Goal: Task Accomplishment & Management: Use online tool/utility

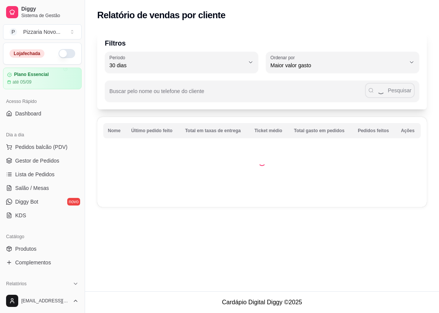
select select "30"
select select "HIGHEST_TOTAL_SPENT_WITH_ORDERS"
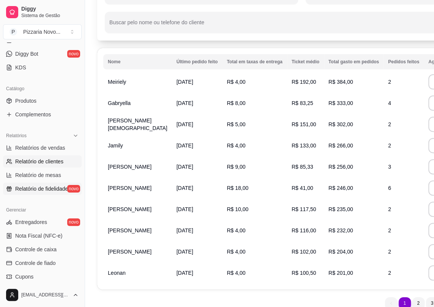
scroll to position [233, 0]
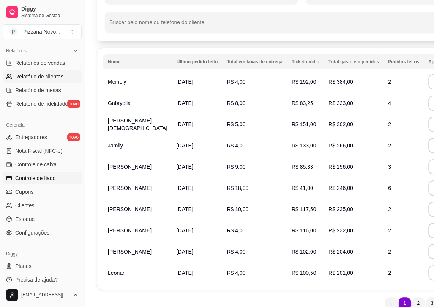
click at [57, 178] on link "Controle de fiado" at bounding box center [42, 178] width 79 height 12
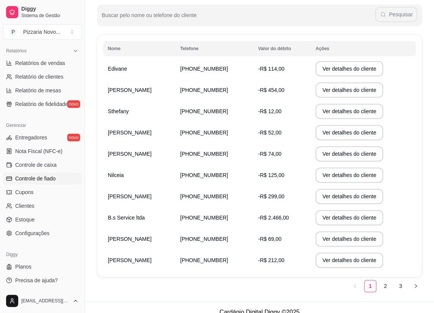
scroll to position [107, 0]
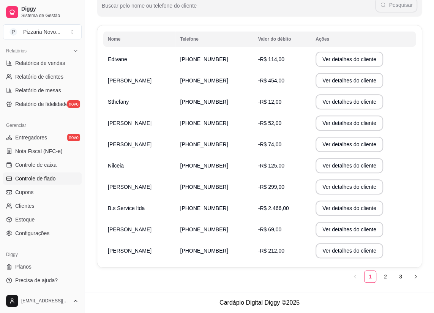
drag, startPoint x: 419, startPoint y: 276, endPoint x: 425, endPoint y: 270, distance: 7.8
click at [420, 275] on button "button" at bounding box center [416, 276] width 12 height 12
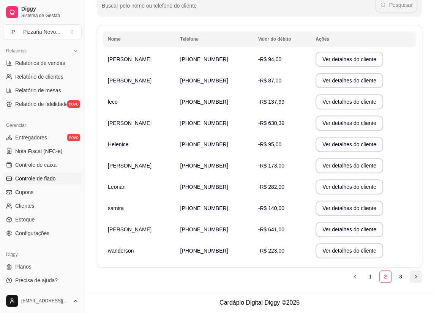
click at [416, 274] on icon "right" at bounding box center [415, 276] width 5 height 5
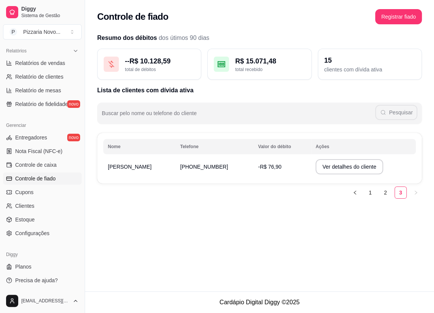
scroll to position [0, 0]
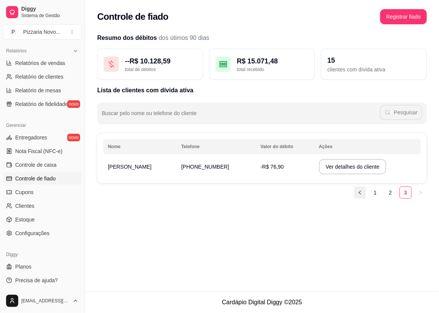
click at [360, 191] on icon "left" at bounding box center [360, 192] width 5 height 5
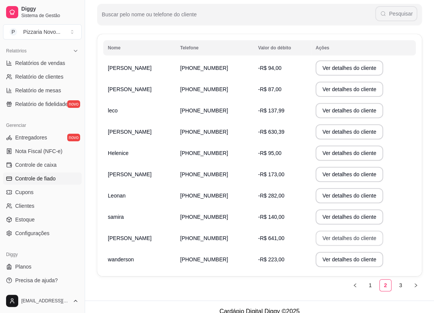
scroll to position [107, 0]
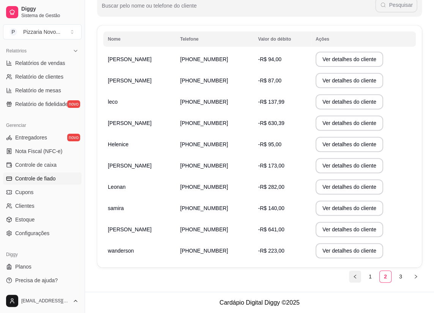
click at [357, 274] on button "button" at bounding box center [355, 276] width 12 height 12
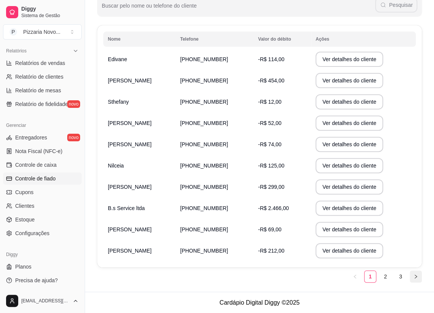
click at [413, 275] on icon "right" at bounding box center [415, 276] width 5 height 5
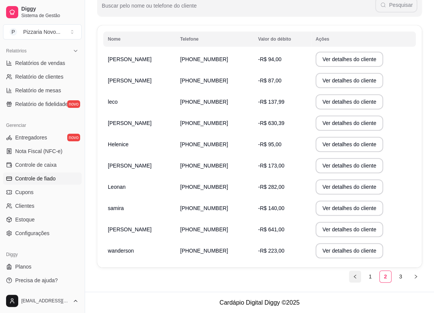
click at [356, 276] on icon "left" at bounding box center [355, 276] width 5 height 5
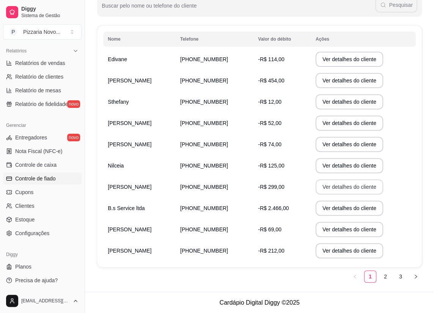
click at [347, 184] on button "Ver detalhes do cliente" at bounding box center [349, 186] width 68 height 15
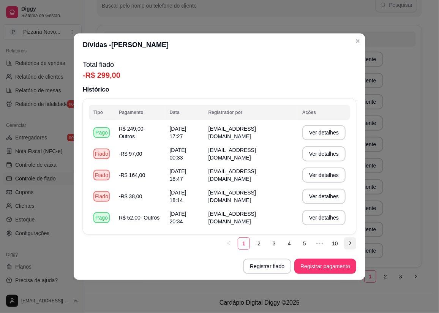
click at [348, 243] on icon "right" at bounding box center [350, 243] width 5 height 5
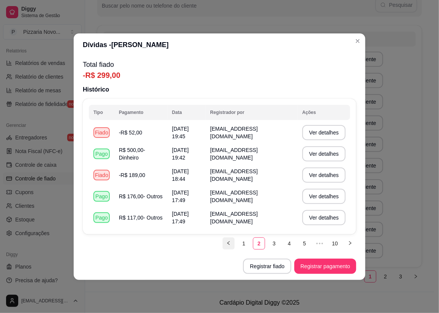
click at [226, 244] on icon "left" at bounding box center [228, 243] width 5 height 5
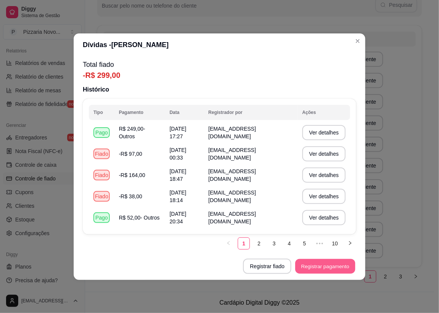
click at [319, 266] on button "Registrar pagamento" at bounding box center [325, 266] width 60 height 15
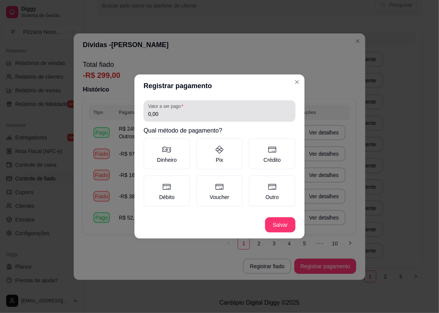
click at [188, 116] on input "0,00" at bounding box center [219, 114] width 143 height 8
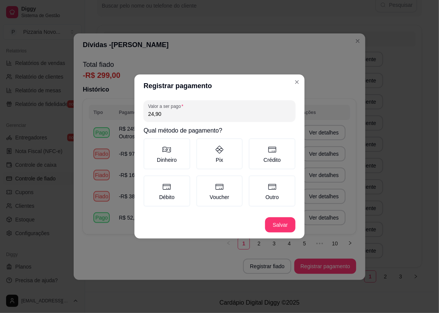
type input "249,00"
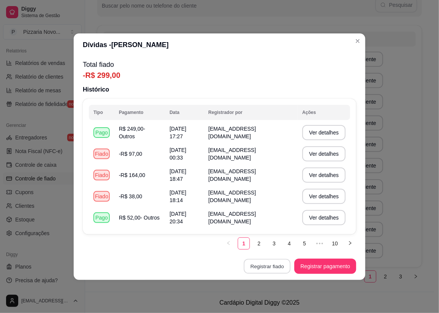
click at [265, 266] on button "Registrar fiado" at bounding box center [267, 266] width 47 height 15
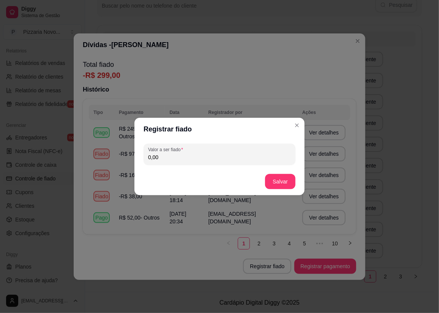
click at [201, 153] on input "0,00" at bounding box center [219, 157] width 143 height 8
type input "249,00"
click at [281, 182] on button "Salvar" at bounding box center [280, 181] width 30 height 15
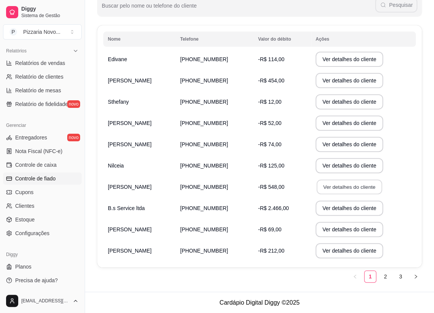
click at [340, 188] on button "Ver detalhes do cliente" at bounding box center [349, 187] width 65 height 15
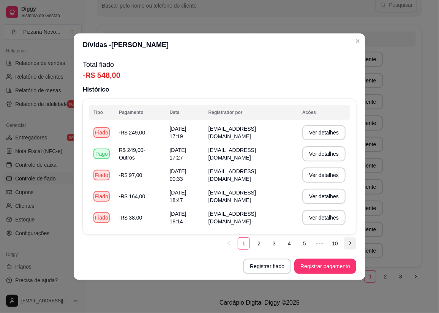
click at [352, 244] on icon "right" at bounding box center [350, 243] width 5 height 5
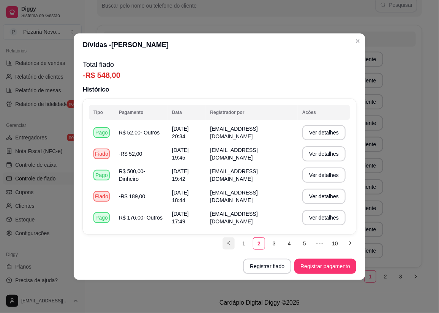
click at [230, 241] on icon "left" at bounding box center [228, 243] width 5 height 5
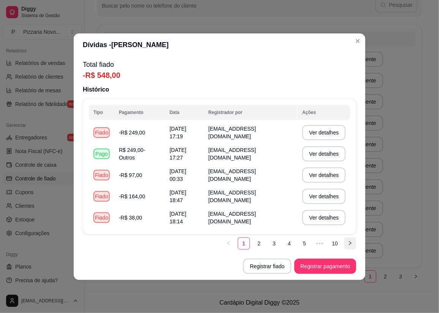
click at [350, 238] on button "button" at bounding box center [350, 243] width 12 height 12
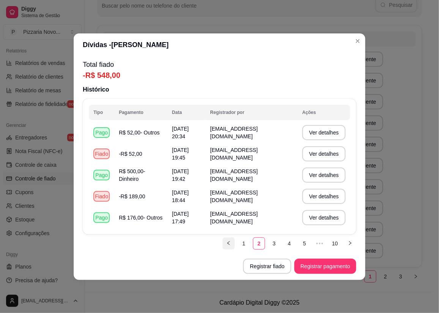
click at [229, 242] on icon "left" at bounding box center [228, 243] width 5 height 5
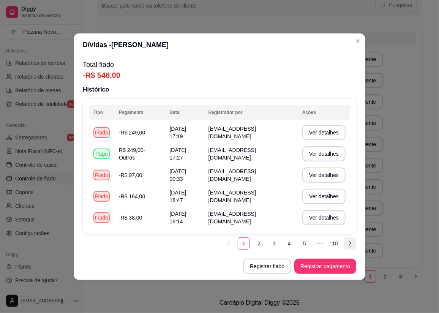
click at [353, 244] on button "button" at bounding box center [350, 243] width 12 height 12
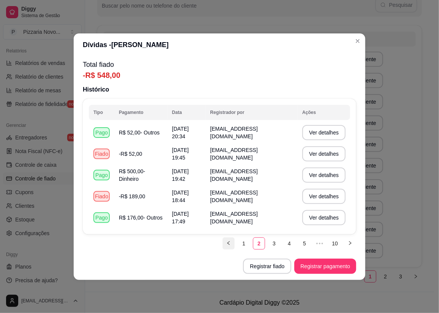
click at [229, 243] on icon "left" at bounding box center [228, 243] width 5 height 5
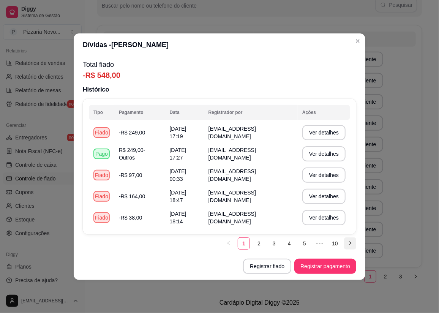
click at [347, 242] on button "button" at bounding box center [350, 243] width 12 height 12
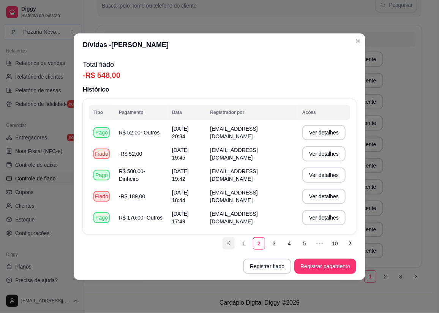
click at [231, 242] on icon "left" at bounding box center [228, 243] width 5 height 5
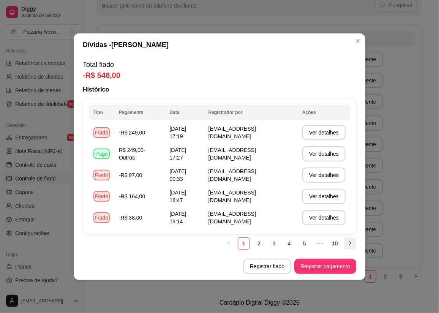
click at [350, 245] on icon "right" at bounding box center [350, 243] width 5 height 5
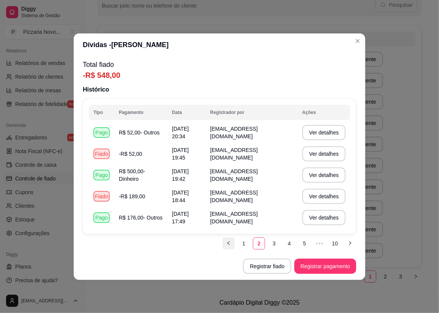
click at [229, 243] on icon "left" at bounding box center [228, 243] width 5 height 5
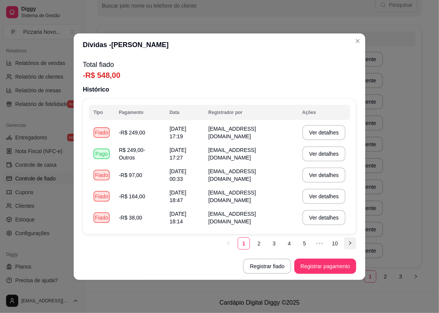
click at [353, 243] on button "button" at bounding box center [350, 243] width 12 height 12
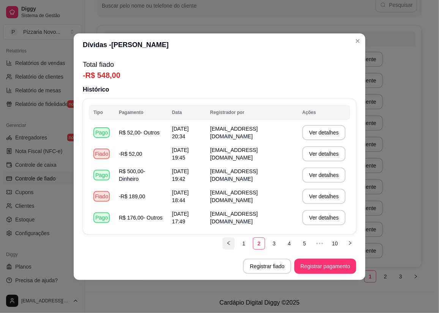
click at [232, 243] on button "button" at bounding box center [228, 243] width 12 height 12
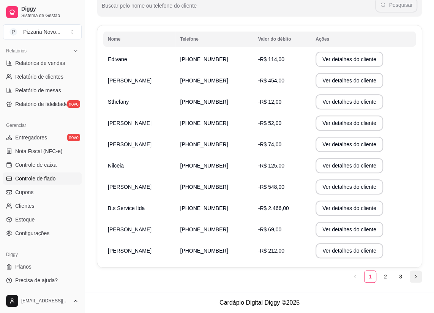
click at [417, 280] on button "button" at bounding box center [416, 276] width 12 height 12
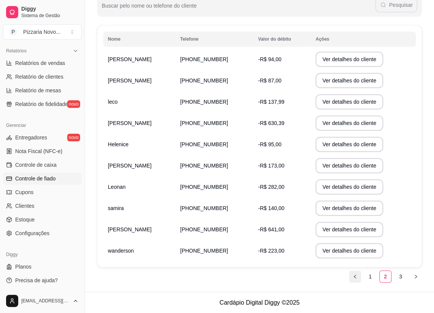
click at [355, 275] on icon "left" at bounding box center [355, 276] width 5 height 5
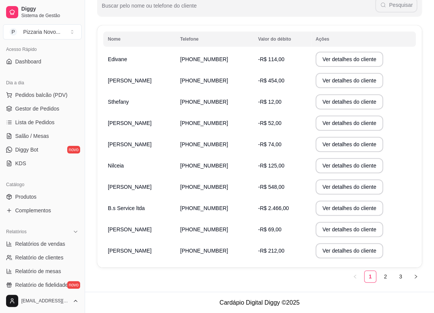
scroll to position [0, 0]
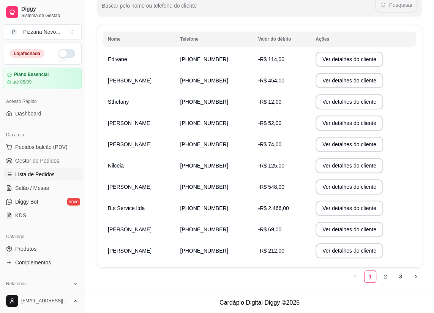
click at [33, 172] on span "Lista de Pedidos" at bounding box center [34, 174] width 39 height 8
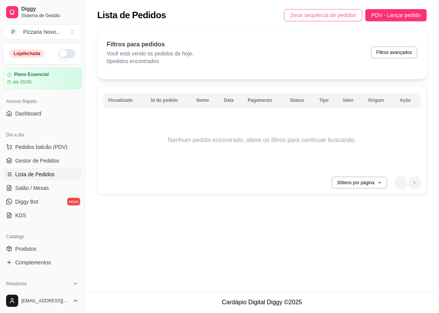
click at [336, 17] on span "Zerar sequência de pedidos" at bounding box center [323, 15] width 66 height 8
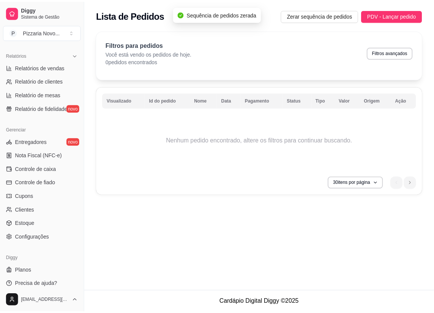
scroll to position [233, 0]
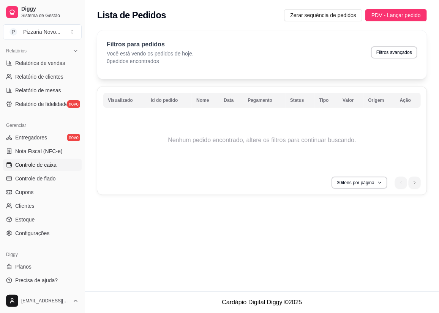
click at [47, 166] on span "Controle de caixa" at bounding box center [35, 165] width 41 height 8
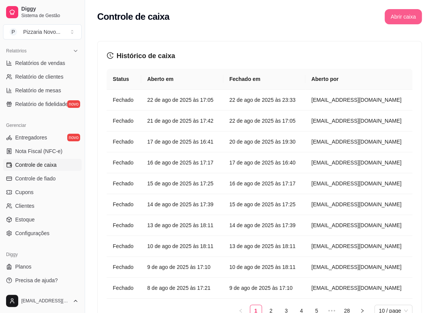
click at [398, 18] on button "Abrir caixa" at bounding box center [403, 16] width 37 height 15
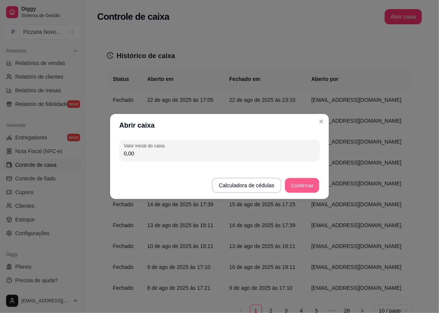
click at [301, 183] on button "Confirmar" at bounding box center [302, 185] width 35 height 15
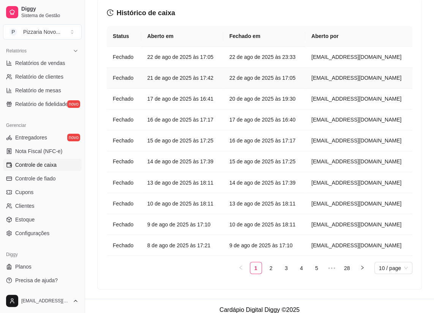
scroll to position [621, 0]
